Goal: Find contact information: Find contact information

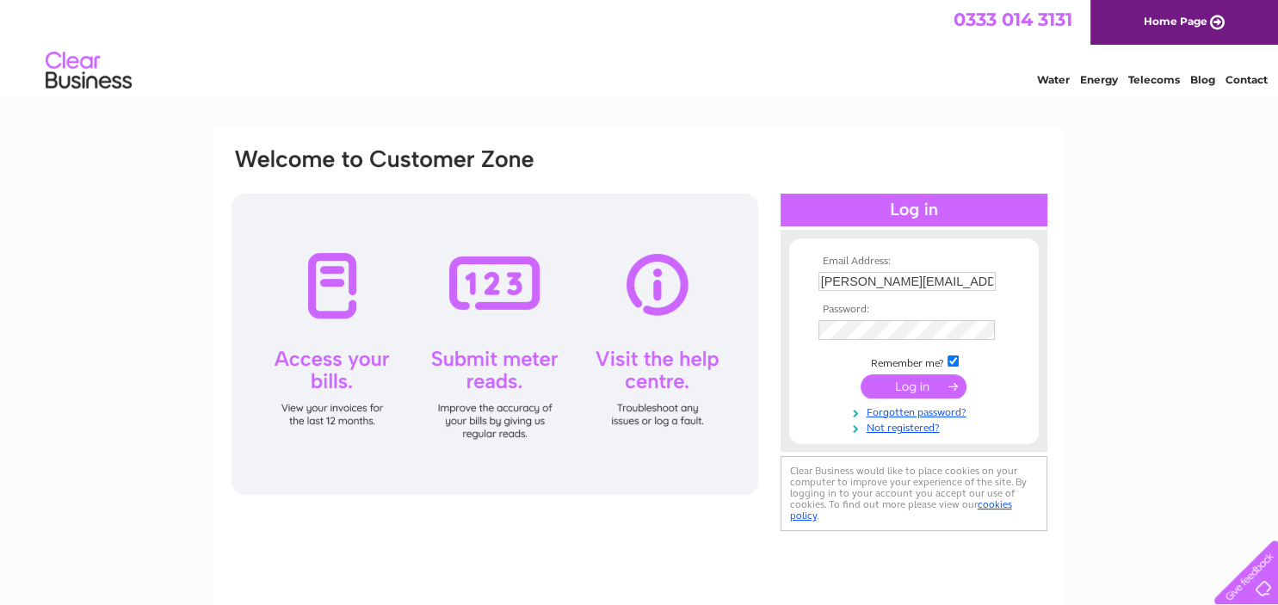
click at [913, 385] on input "submit" at bounding box center [913, 386] width 106 height 24
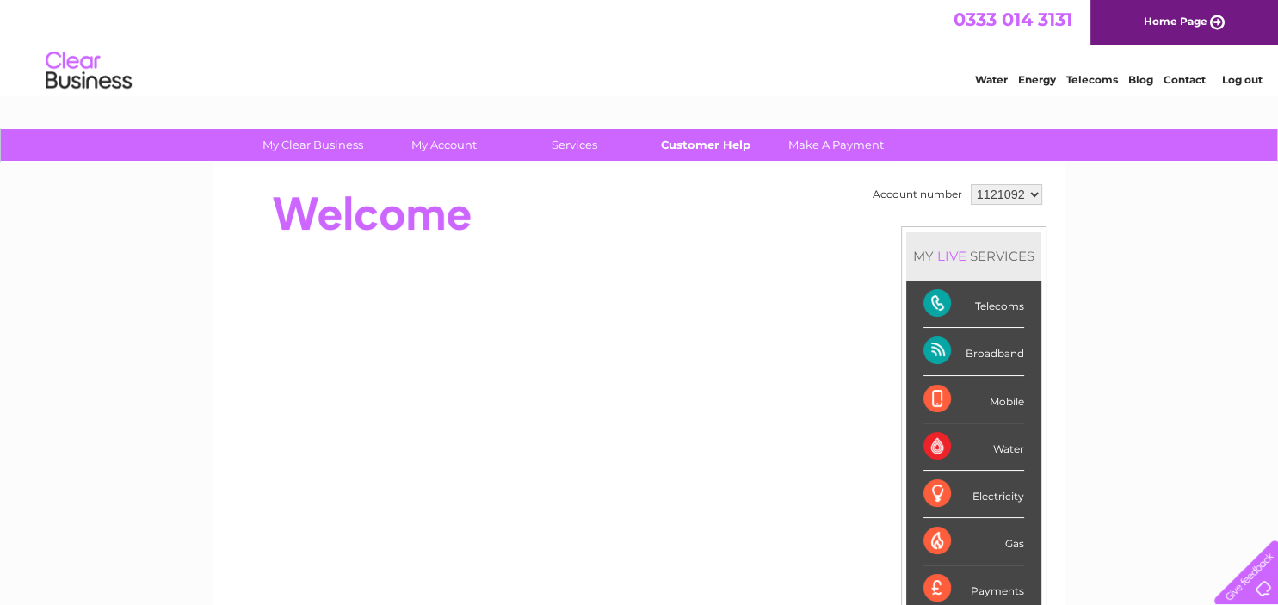
click at [714, 141] on link "Customer Help" at bounding box center [705, 145] width 142 height 32
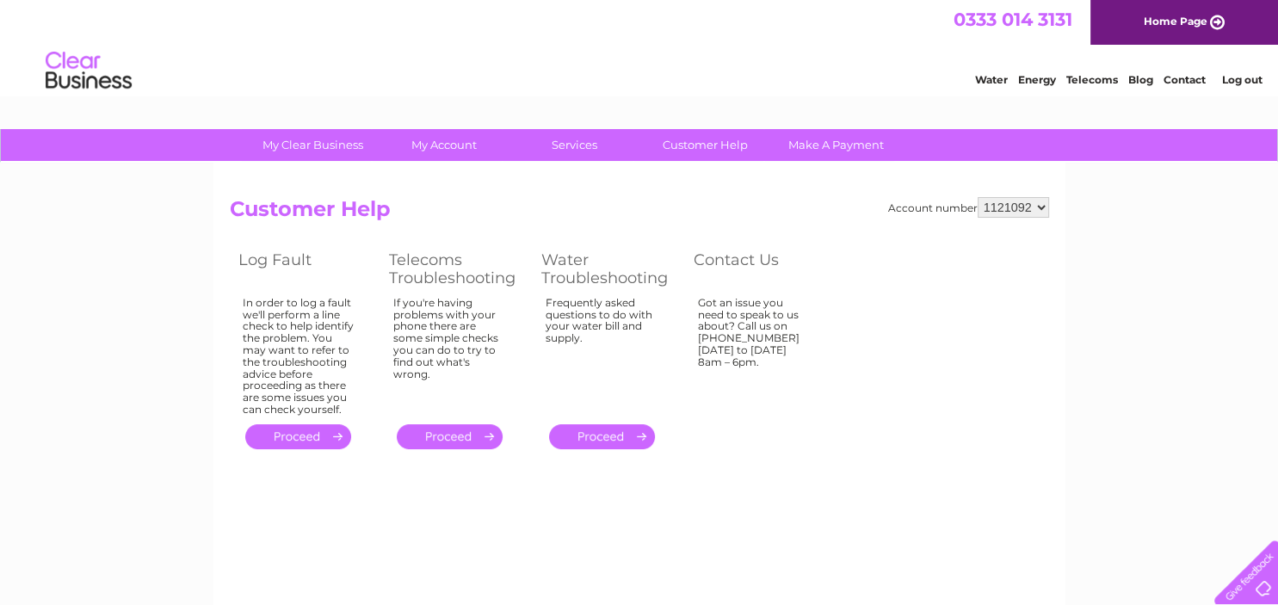
click at [1184, 80] on link "Contact" at bounding box center [1184, 79] width 42 height 13
